Goal: Task Accomplishment & Management: Manage account settings

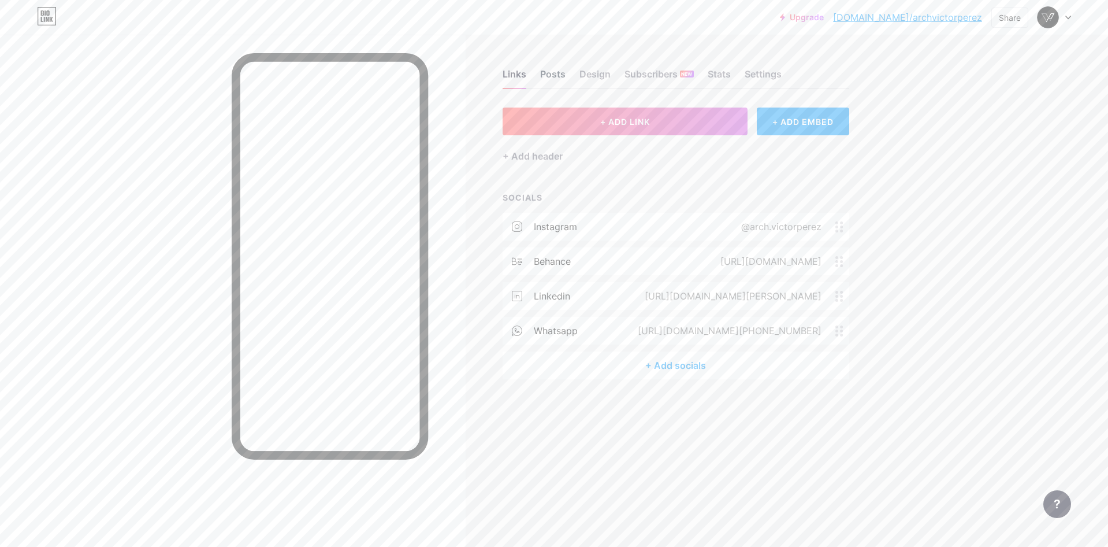
click at [542, 71] on div "Posts" at bounding box center [552, 77] width 25 height 21
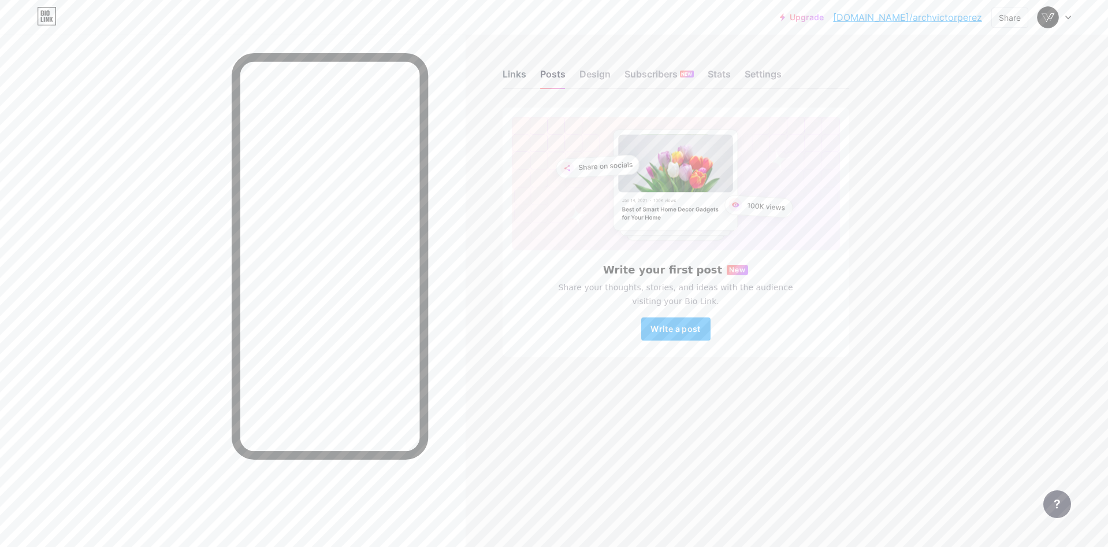
click at [513, 78] on div "Links" at bounding box center [515, 77] width 24 height 21
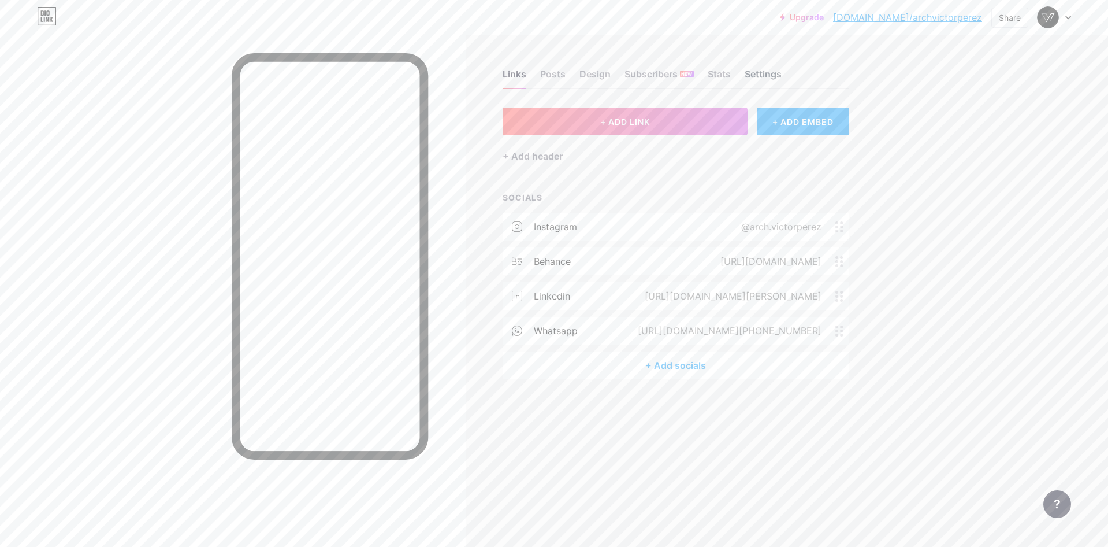
click at [745, 75] on div "Settings" at bounding box center [763, 77] width 37 height 21
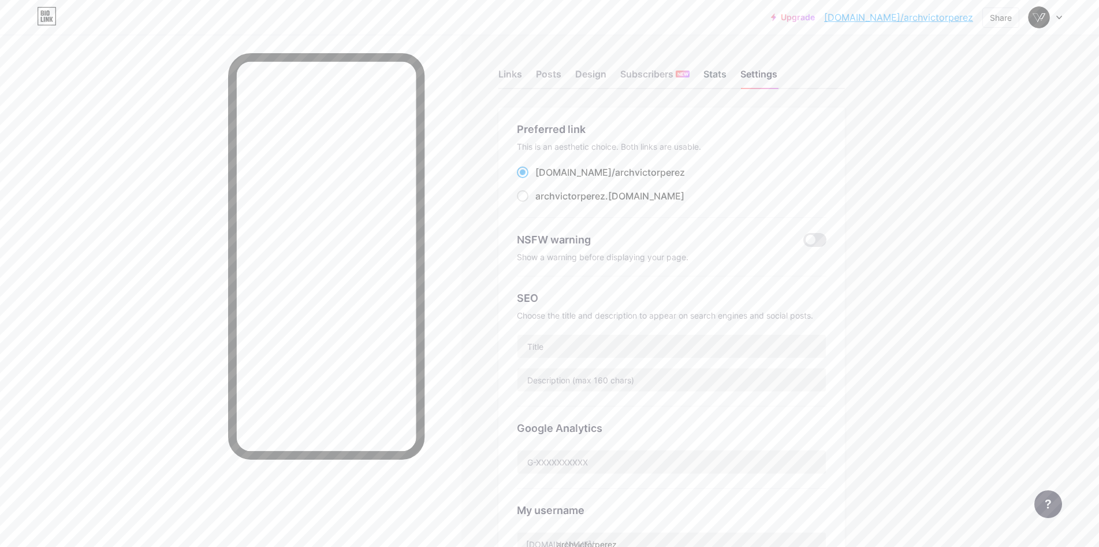
click at [720, 76] on div "Stats" at bounding box center [715, 77] width 23 height 21
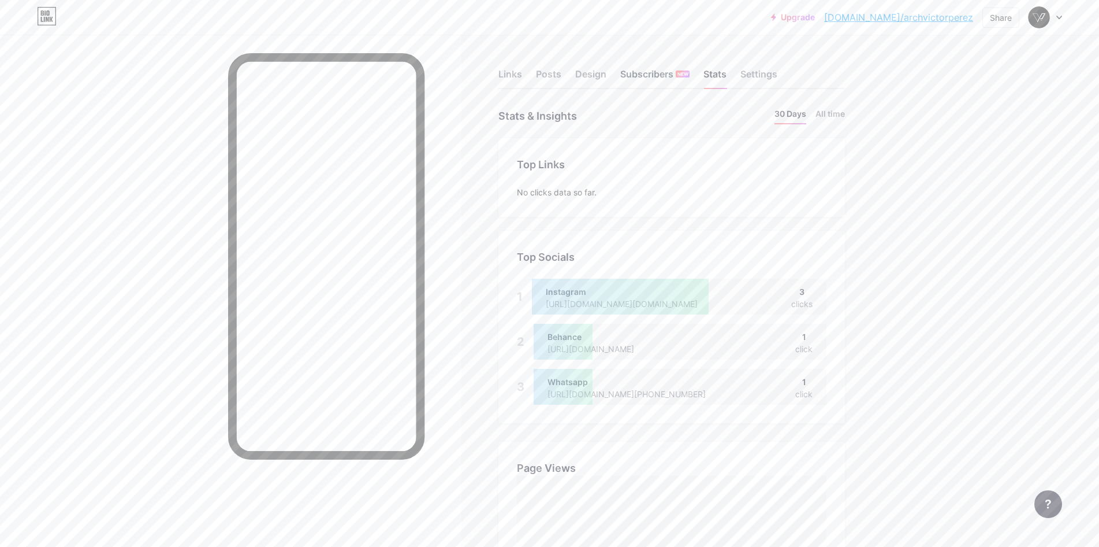
scroll to position [547, 1099]
click at [605, 75] on div "Design" at bounding box center [590, 77] width 31 height 21
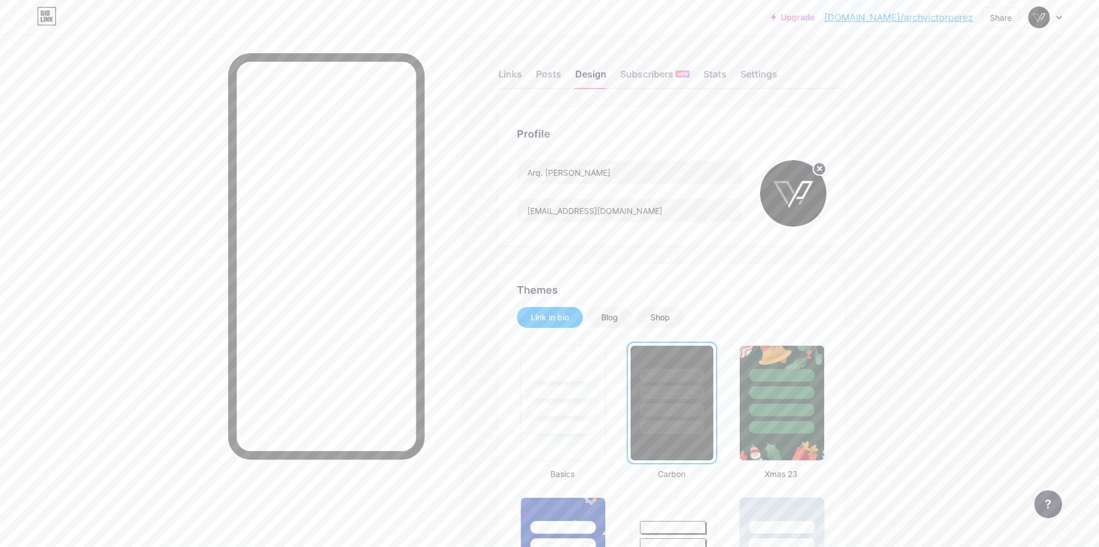
click at [824, 167] on circle at bounding box center [819, 168] width 13 height 13
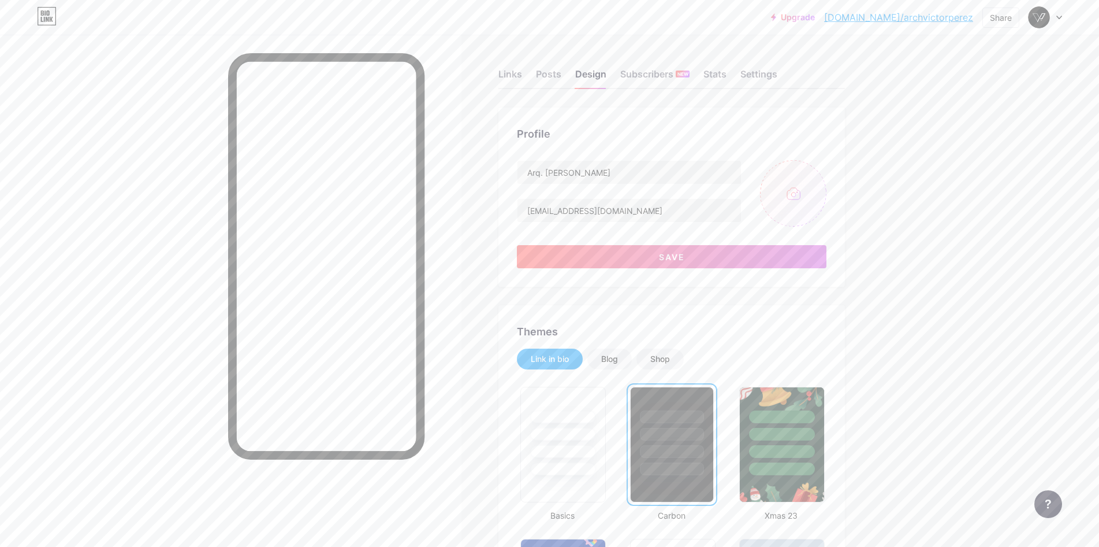
click at [795, 202] on input "file" at bounding box center [793, 193] width 66 height 66
type input "C:\fakepath\3.png"
click at [820, 211] on input "file" at bounding box center [793, 193] width 66 height 66
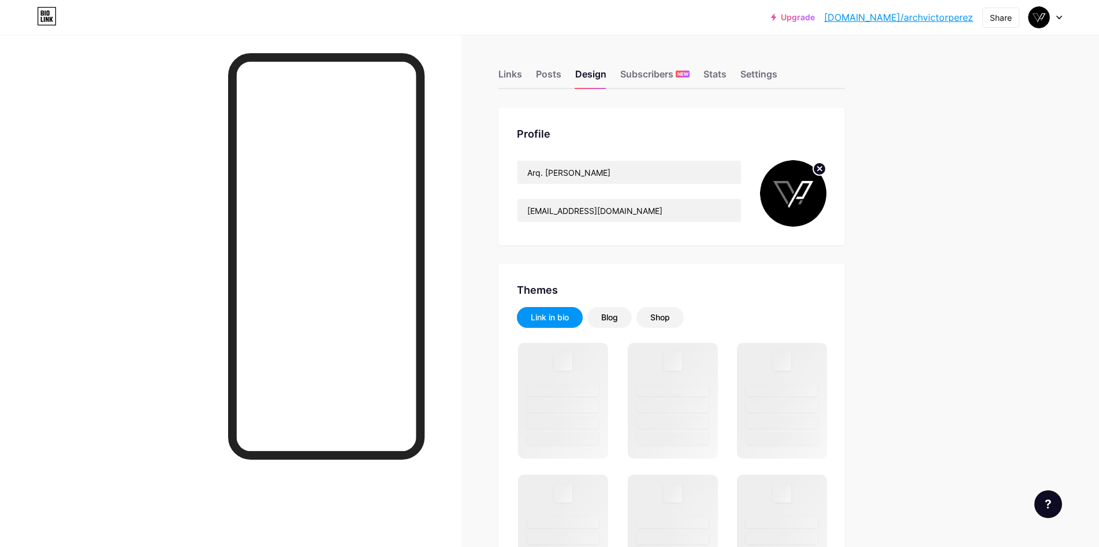
click at [826, 169] on circle at bounding box center [819, 168] width 13 height 13
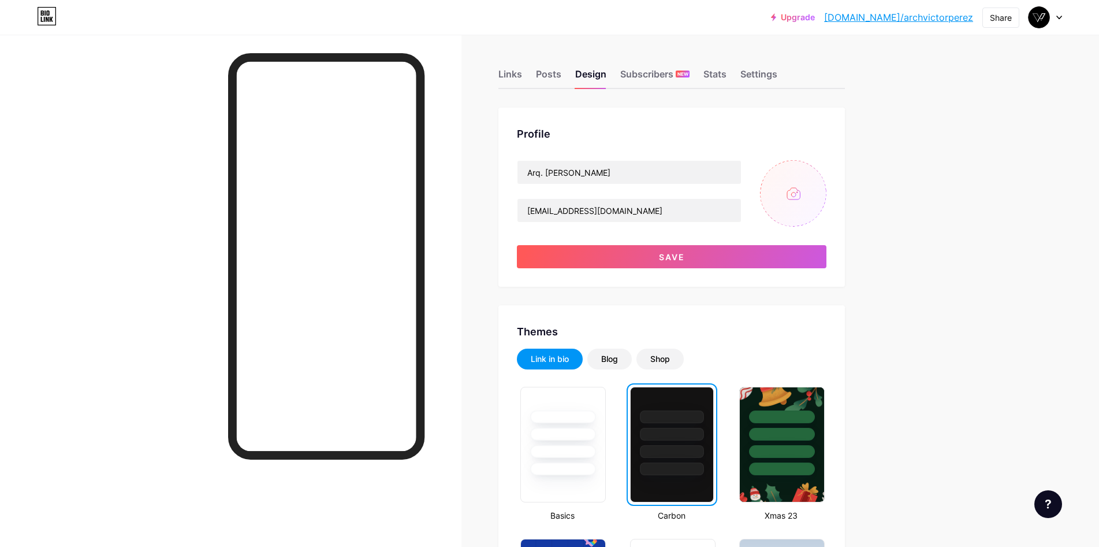
click at [808, 192] on input "file" at bounding box center [793, 193] width 66 height 66
click at [781, 185] on input "file" at bounding box center [793, 193] width 66 height 66
click at [800, 211] on input "file" at bounding box center [793, 193] width 66 height 66
click at [672, 258] on span "Save" at bounding box center [672, 257] width 26 height 10
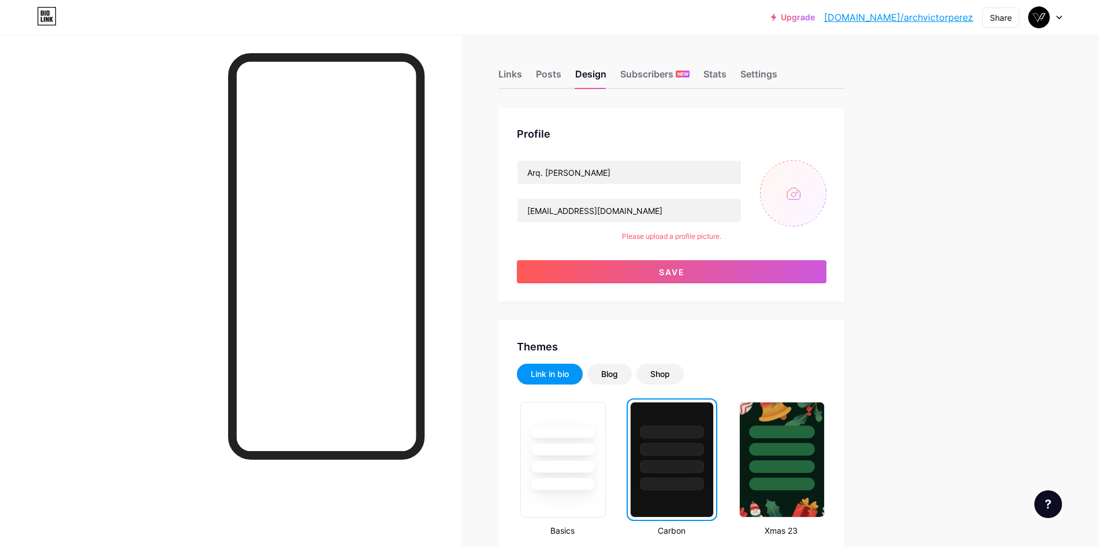
click at [798, 191] on input "file" at bounding box center [793, 193] width 66 height 66
type input "C:\fakepath\PERFIL.png"
click at [822, 167] on icon at bounding box center [820, 168] width 4 height 4
click at [800, 204] on input "file" at bounding box center [793, 193] width 66 height 66
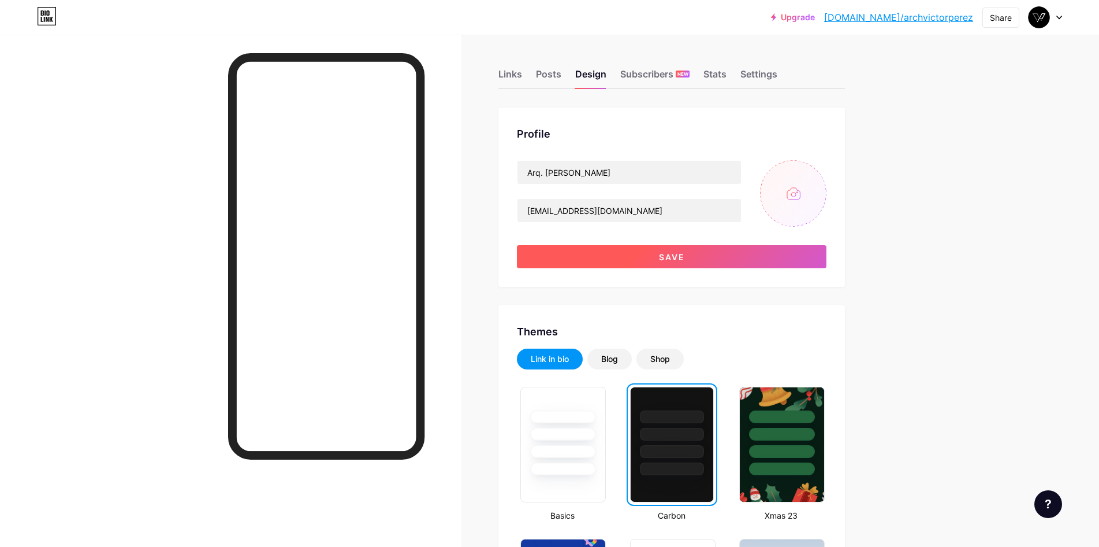
click at [747, 250] on button "Save" at bounding box center [672, 256] width 310 height 23
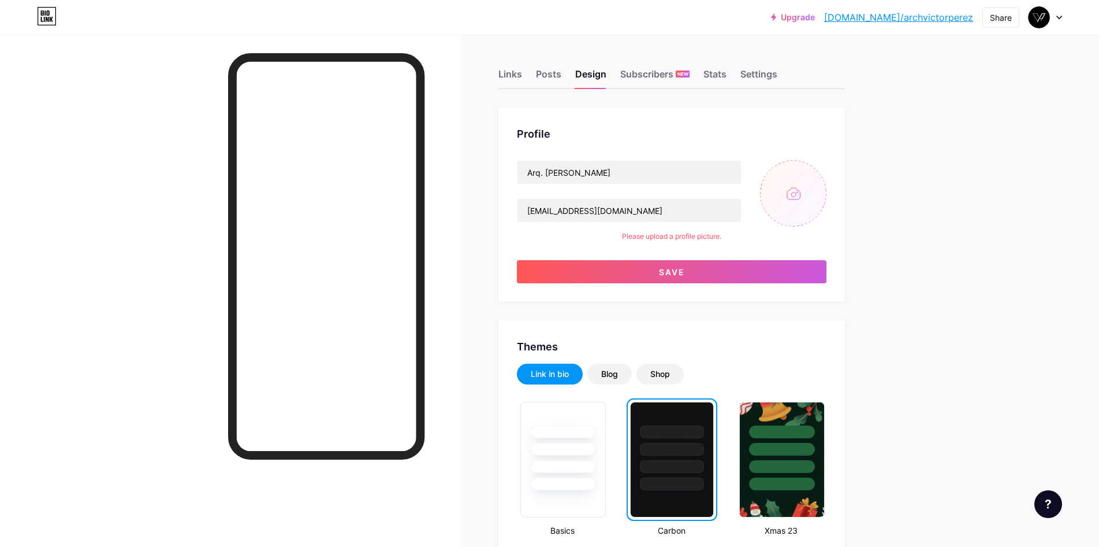
click at [808, 206] on input "file" at bounding box center [793, 193] width 66 height 66
type input "C:\fakepath\_DSC0080-Mejorado-NR.jpg"
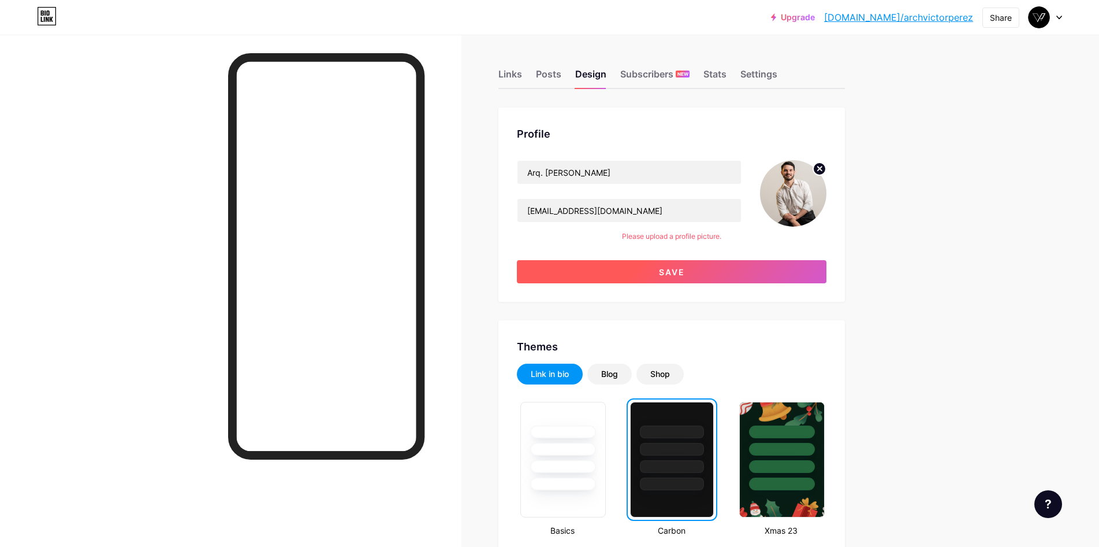
click at [804, 266] on button "Save" at bounding box center [672, 271] width 310 height 23
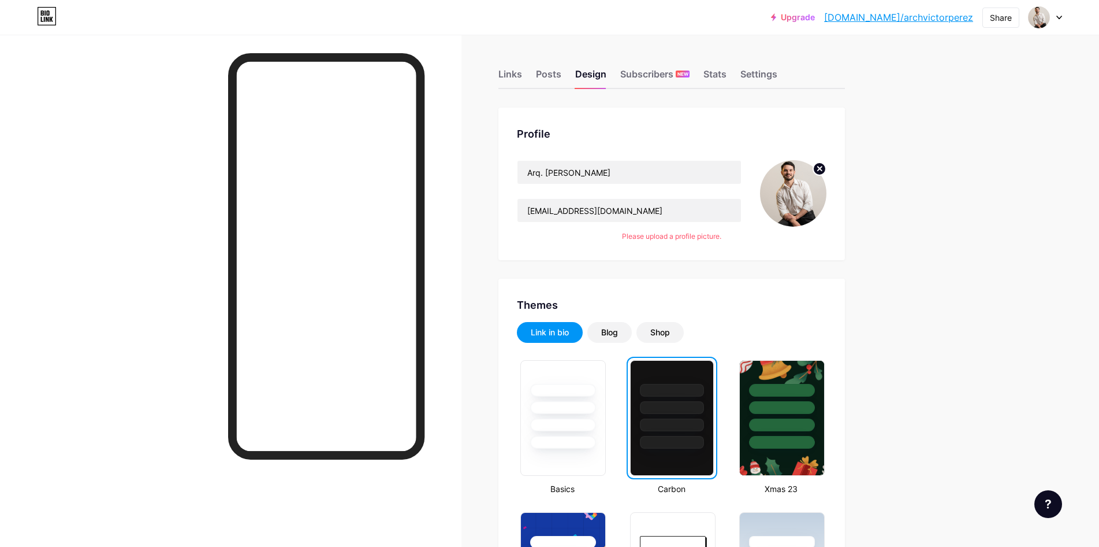
click at [508, 72] on div "Links" at bounding box center [511, 77] width 24 height 21
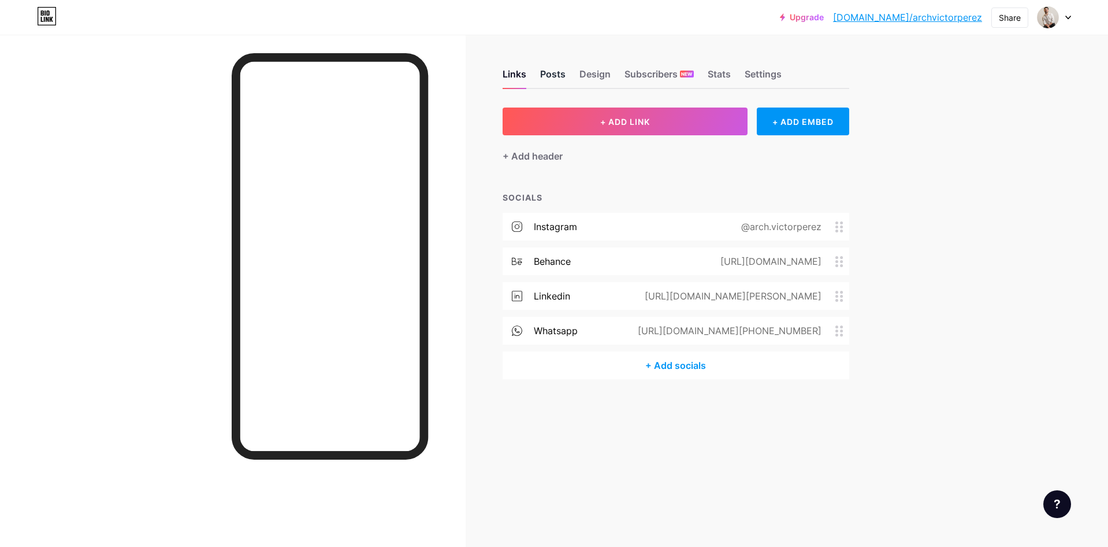
click at [562, 82] on div "Posts" at bounding box center [552, 77] width 25 height 21
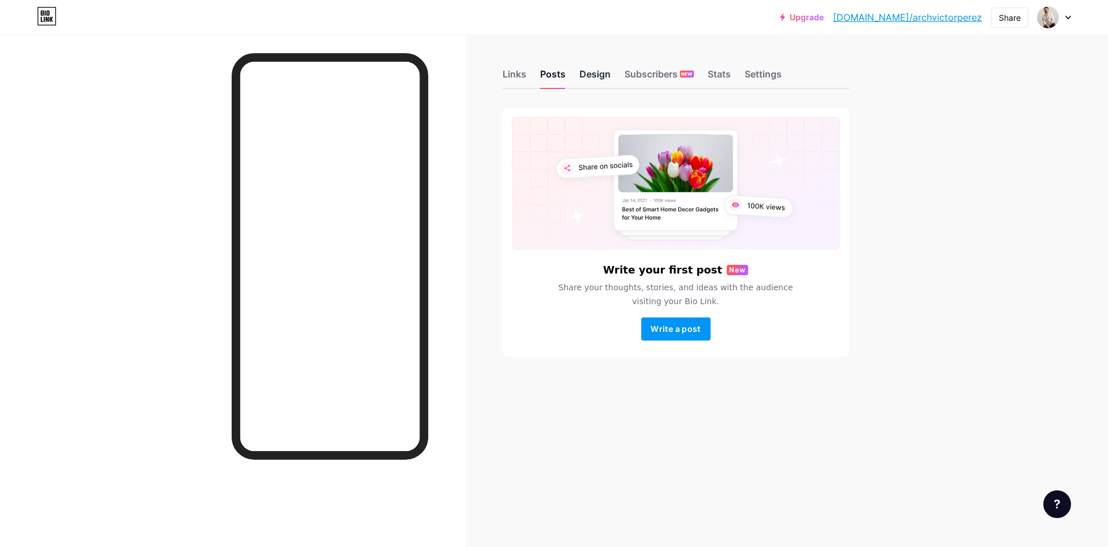
click at [579, 71] on div "Design" at bounding box center [594, 77] width 31 height 21
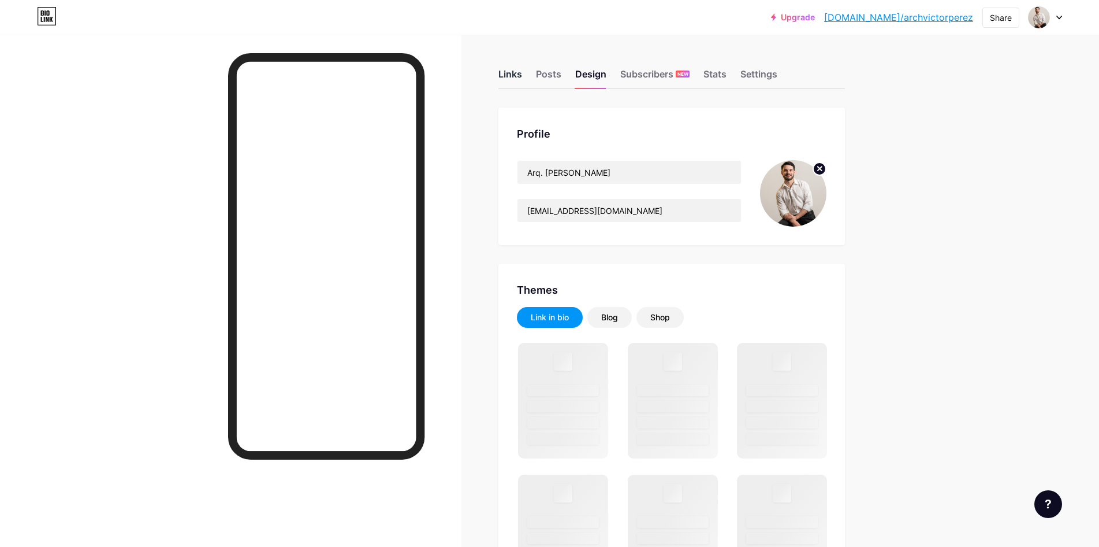
click at [508, 71] on div "Links" at bounding box center [511, 77] width 24 height 21
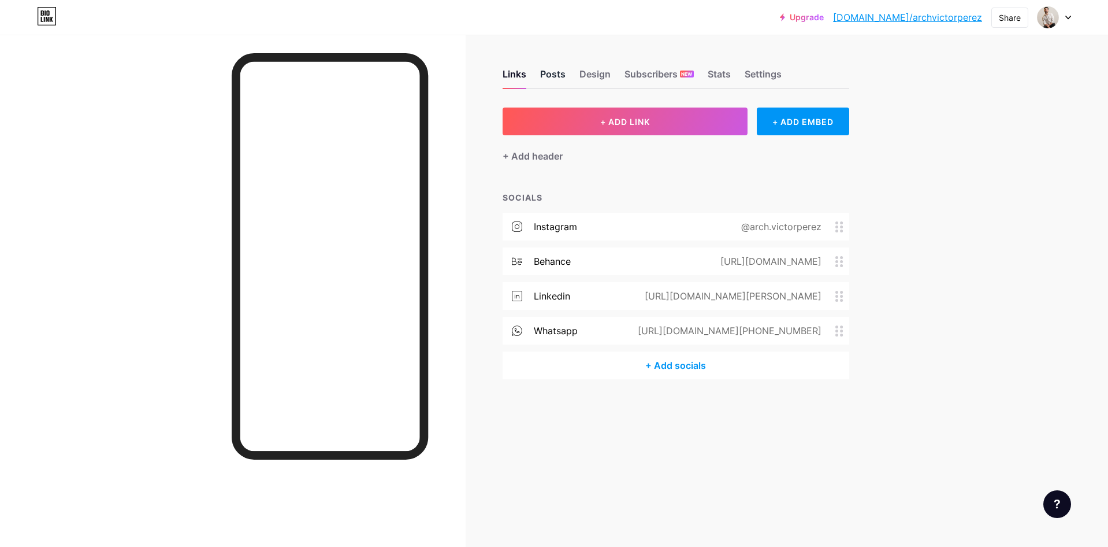
click at [555, 75] on div "Posts" at bounding box center [552, 77] width 25 height 21
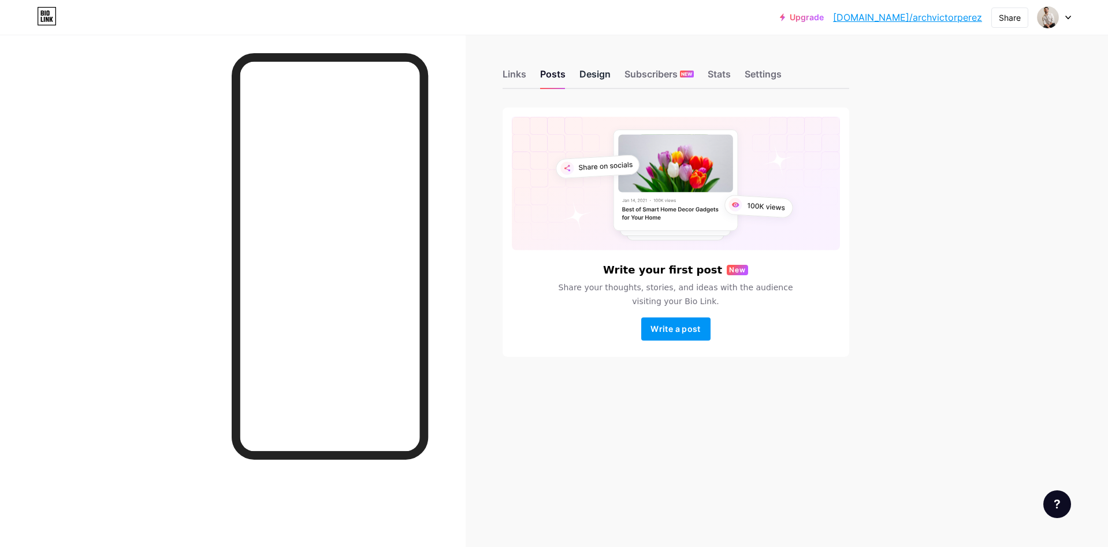
click at [589, 79] on div "Design" at bounding box center [594, 77] width 31 height 21
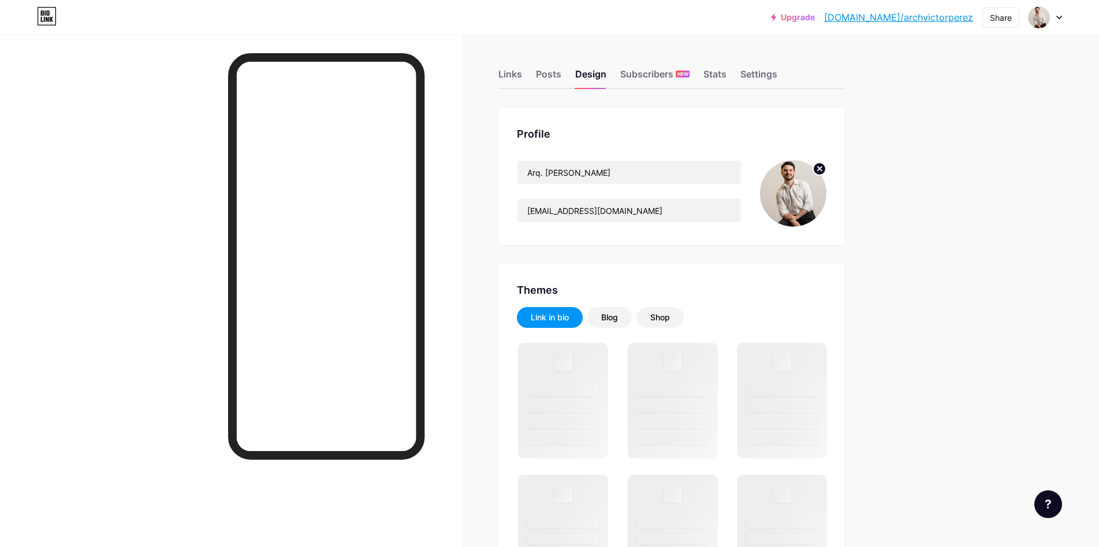
click at [822, 170] on icon at bounding box center [820, 168] width 4 height 4
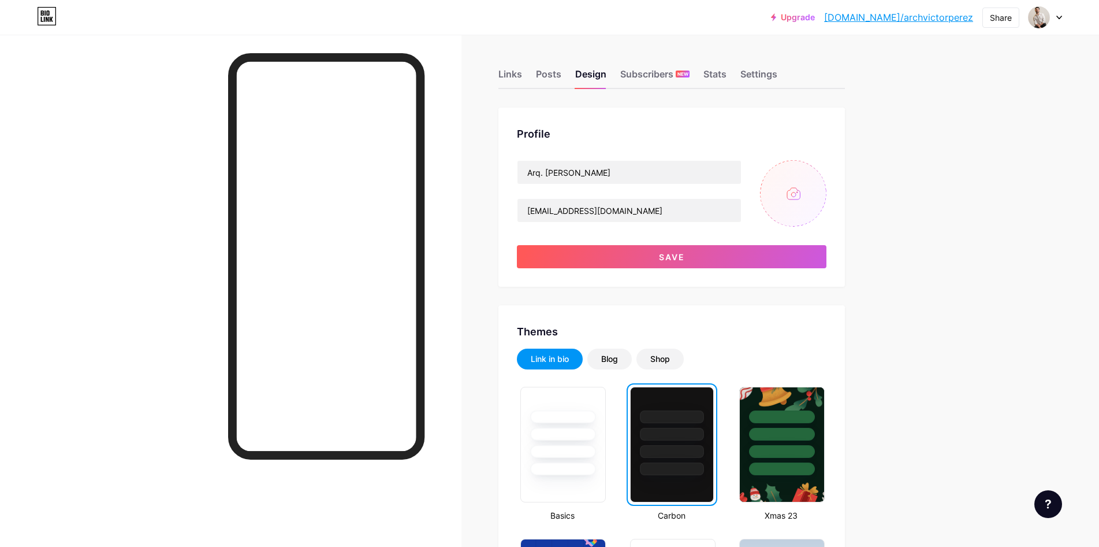
click at [809, 193] on input "file" at bounding box center [793, 193] width 66 height 66
type input "C:\fakepath\LOGO FONDO NEGRO.png"
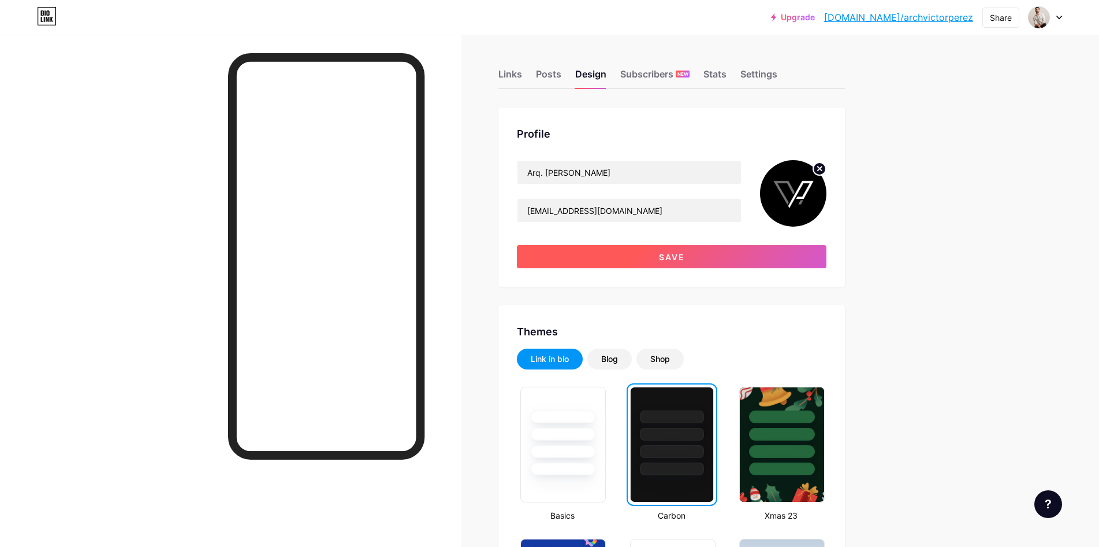
click at [765, 264] on button "Save" at bounding box center [672, 256] width 310 height 23
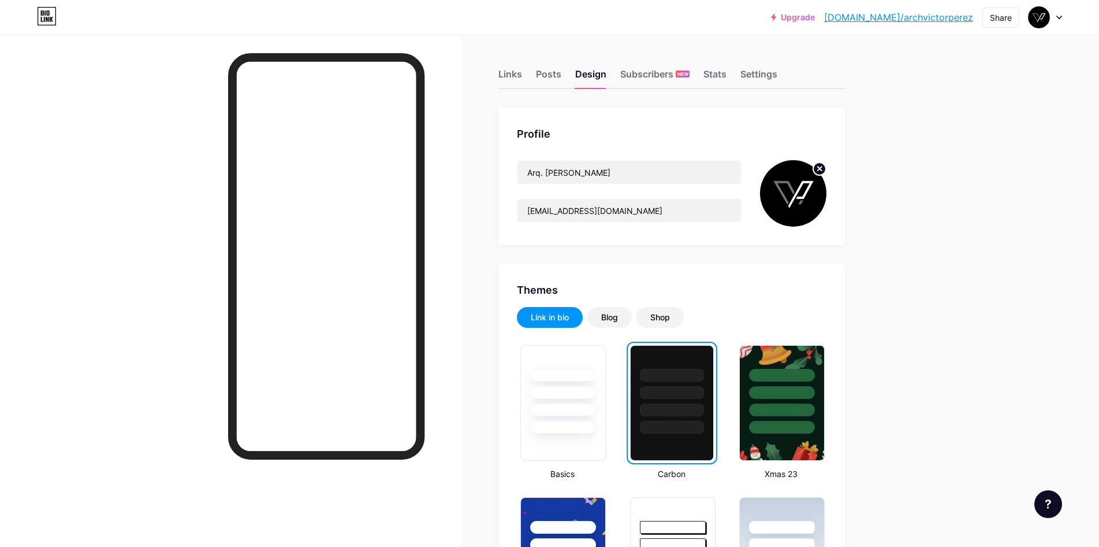
click at [519, 77] on div "Links" at bounding box center [511, 77] width 24 height 21
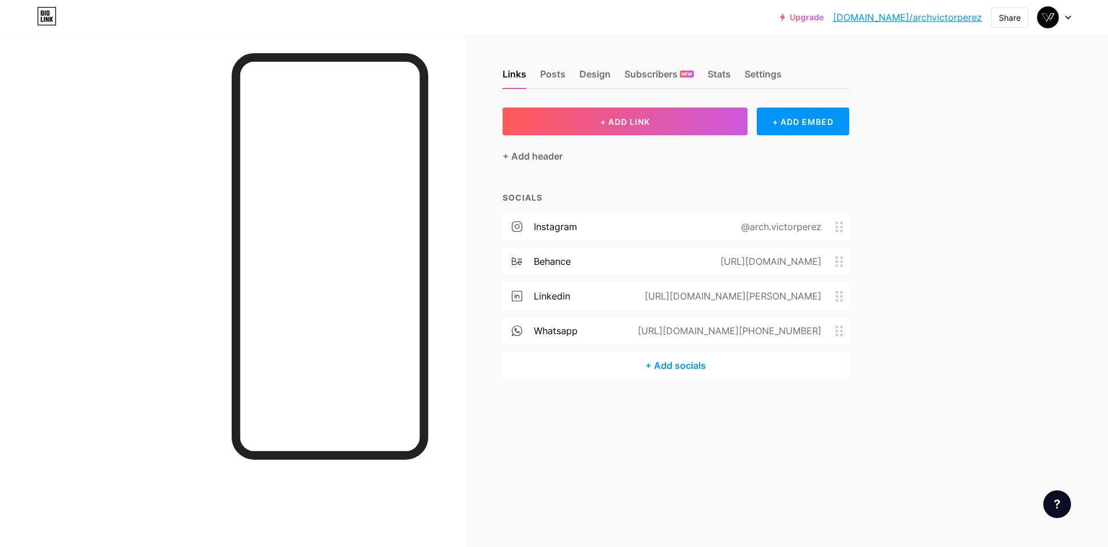
click at [1046, 276] on div "Upgrade bio.link/archvi... bio.link/archvictorperez Share Switch accounts Arq. …" at bounding box center [554, 273] width 1108 height 547
click at [996, 206] on div "Upgrade bio.link/archvi... bio.link/archvictorperez Share Switch accounts Arq. …" at bounding box center [554, 273] width 1108 height 547
click at [993, 280] on div "Upgrade bio.link/archvi... bio.link/archvictorperez Share Switch accounts Arq. …" at bounding box center [554, 273] width 1108 height 547
